Goal: Transaction & Acquisition: Register for event/course

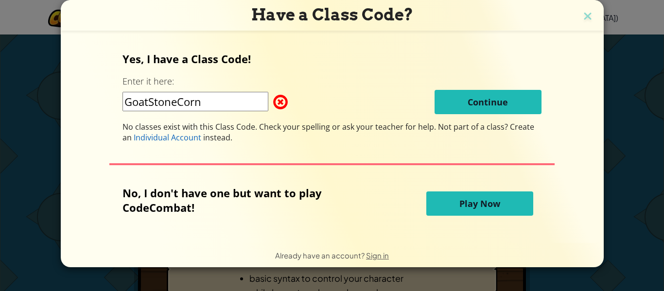
click at [591, 13] on h3 "Have a Class Code?" at bounding box center [332, 15] width 528 height 20
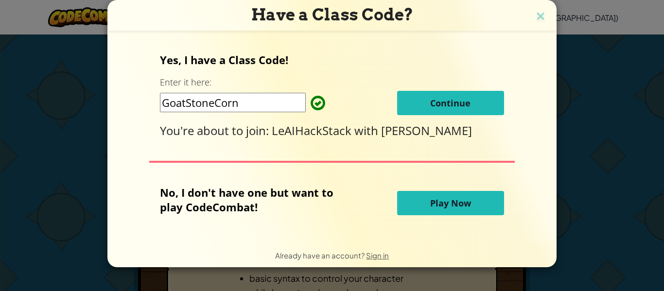
click at [427, 103] on button "Continue" at bounding box center [450, 103] width 107 height 24
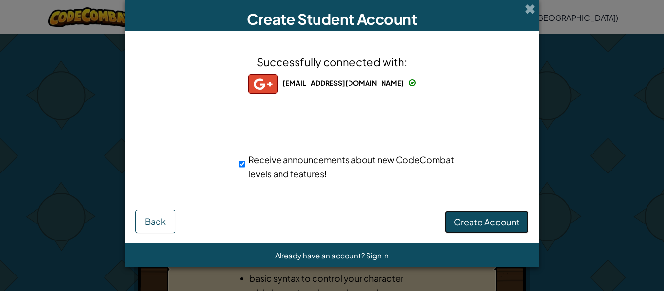
click at [494, 217] on span "Create Account" at bounding box center [487, 221] width 66 height 11
click at [477, 216] on button "Create Account" at bounding box center [487, 222] width 84 height 22
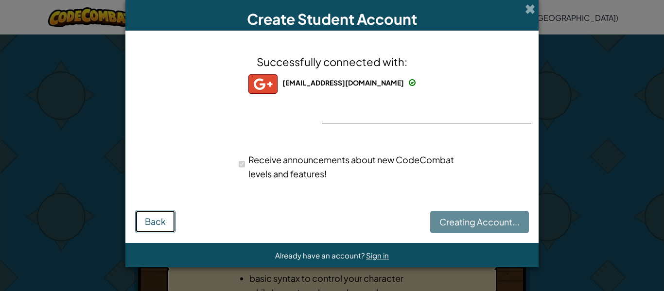
click at [149, 222] on span "Back" at bounding box center [155, 221] width 21 height 11
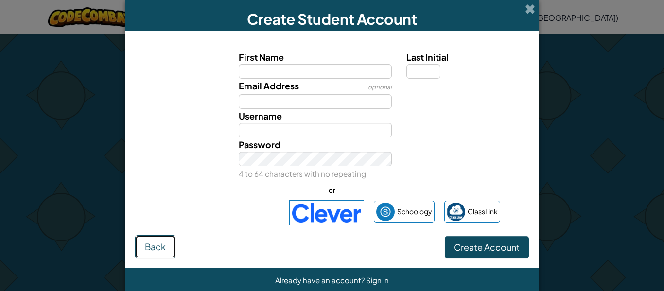
click at [170, 246] on button "Back" at bounding box center [155, 246] width 40 height 23
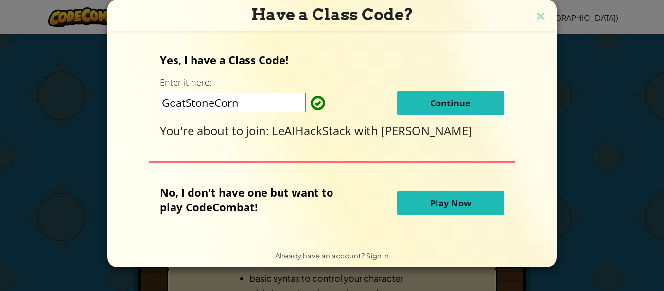
click at [247, 104] on input "GoatStoneCorn" at bounding box center [233, 102] width 146 height 19
click at [539, 13] on img at bounding box center [540, 17] width 13 height 15
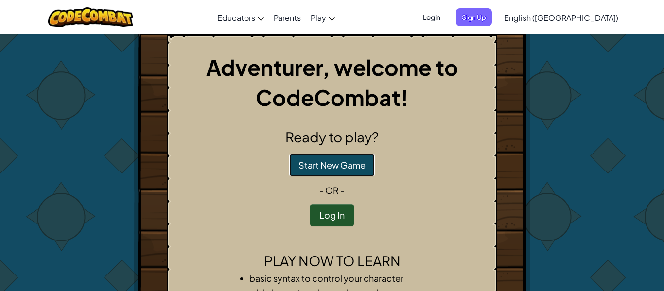
click at [354, 166] on button "Start New Game" at bounding box center [332, 165] width 86 height 22
